Goal: Transaction & Acquisition: Purchase product/service

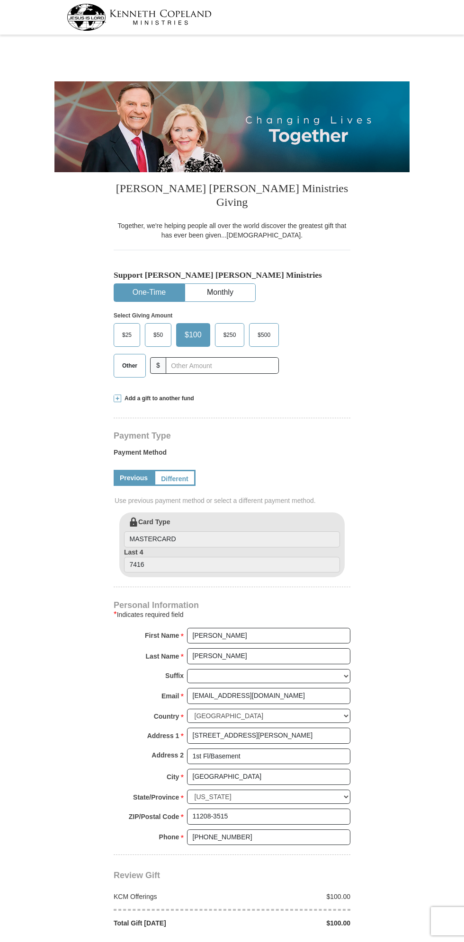
select select "NY"
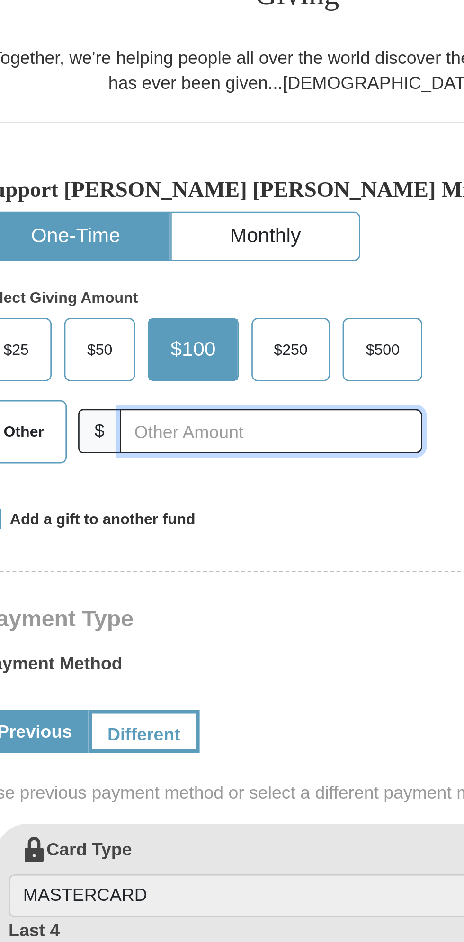
click at [201, 355] on input "text" at bounding box center [222, 363] width 113 height 17
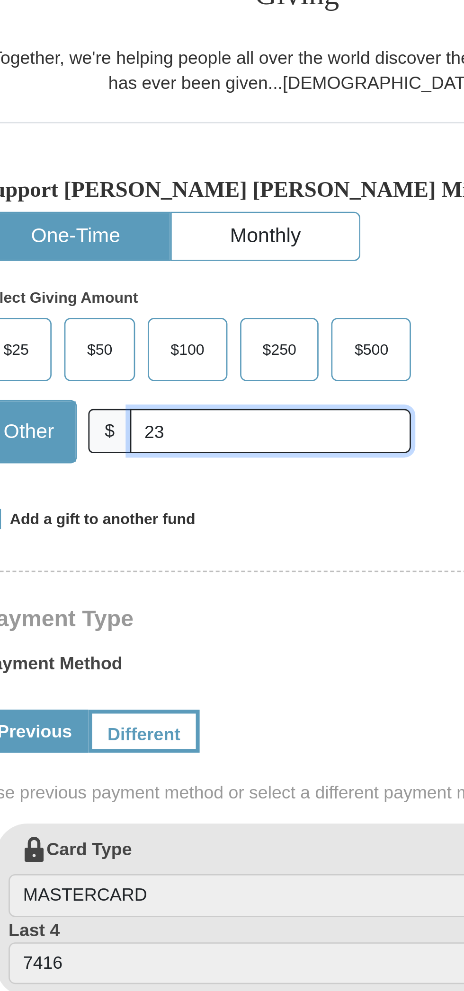
type input "23"
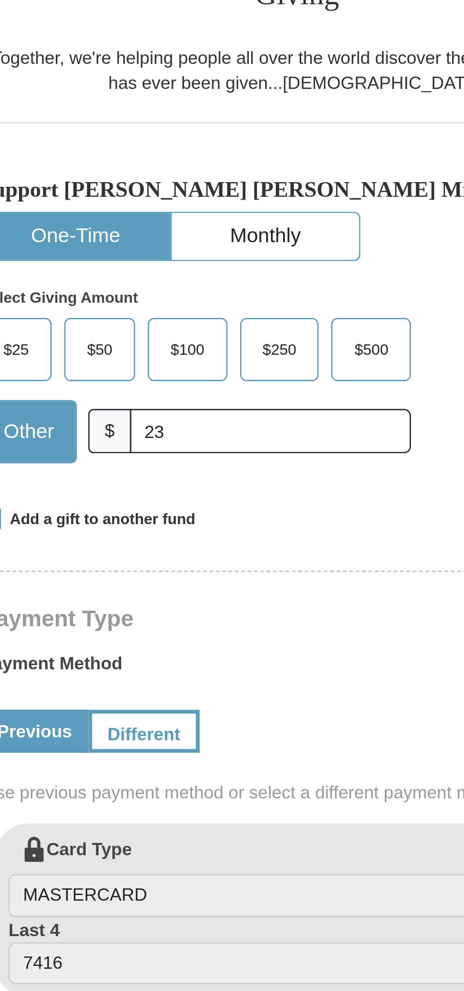
click at [247, 392] on div "Add a gift to another fund" at bounding box center [232, 396] width 237 height 8
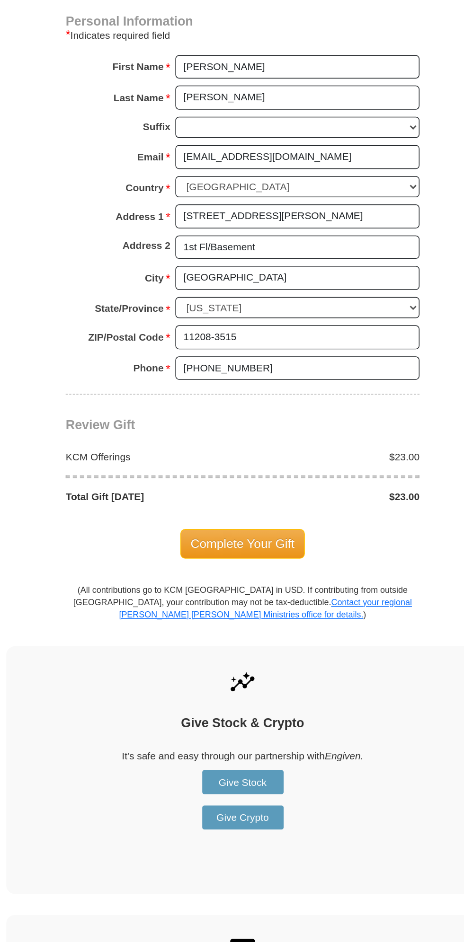
scroll to position [438, 0]
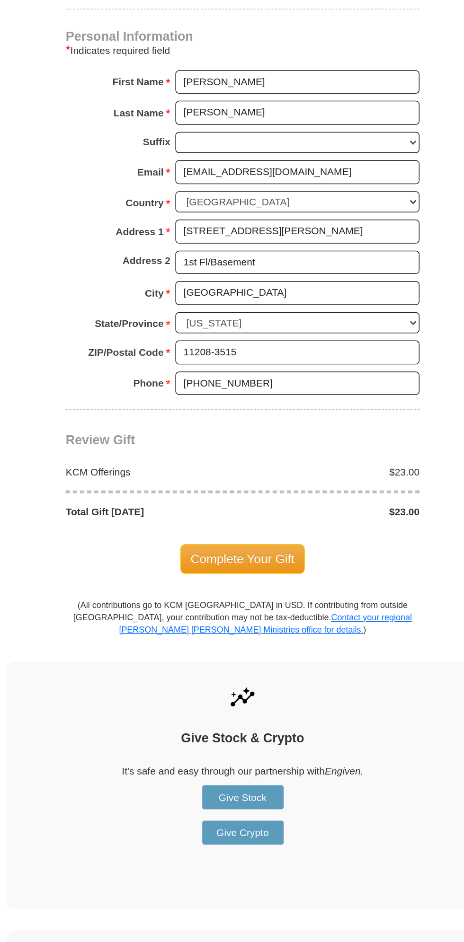
click at [227, 664] on span "Complete Your Gift" at bounding box center [232, 674] width 84 height 20
